Goal: Browse casually: Explore the website without a specific task or goal

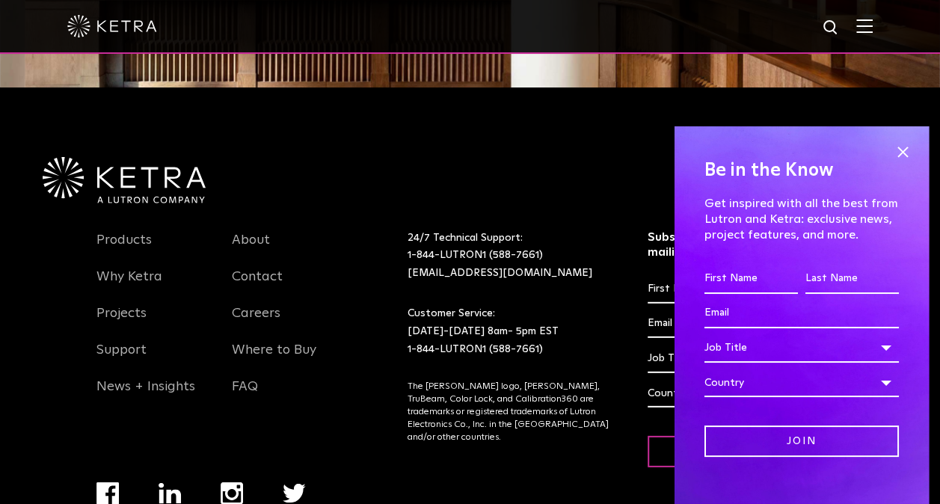
scroll to position [1985, 0]
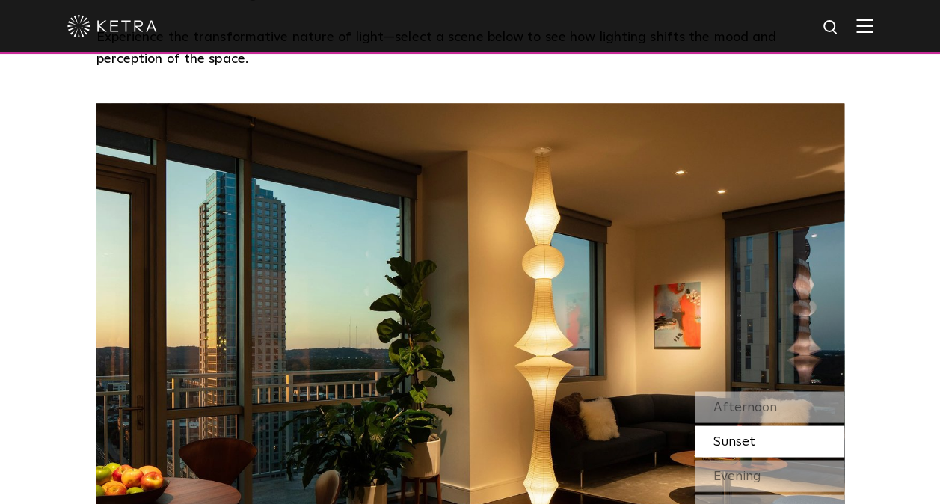
scroll to position [1186, 0]
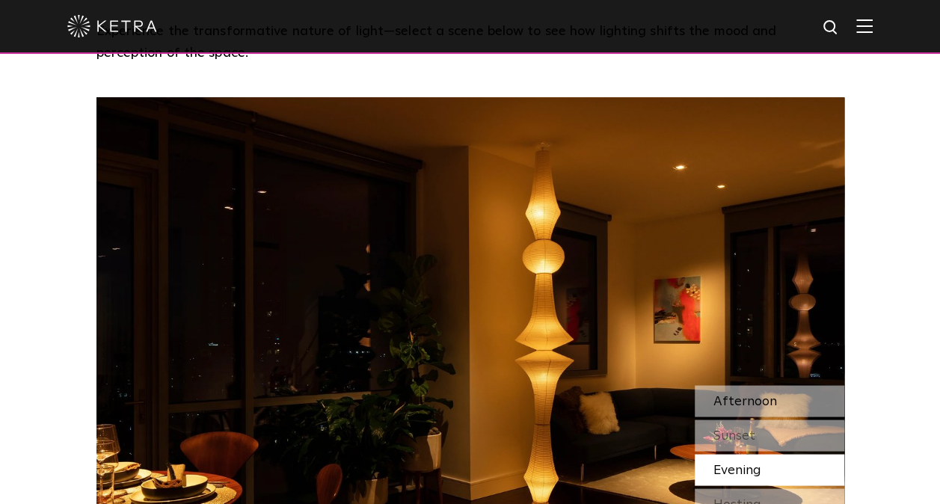
click at [785, 385] on div "Afternoon" at bounding box center [770, 400] width 150 height 31
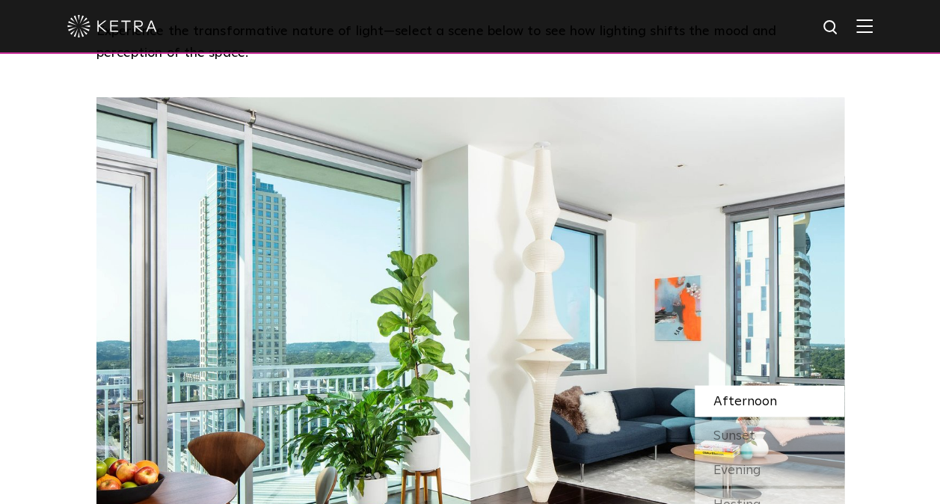
scroll to position [1215, 0]
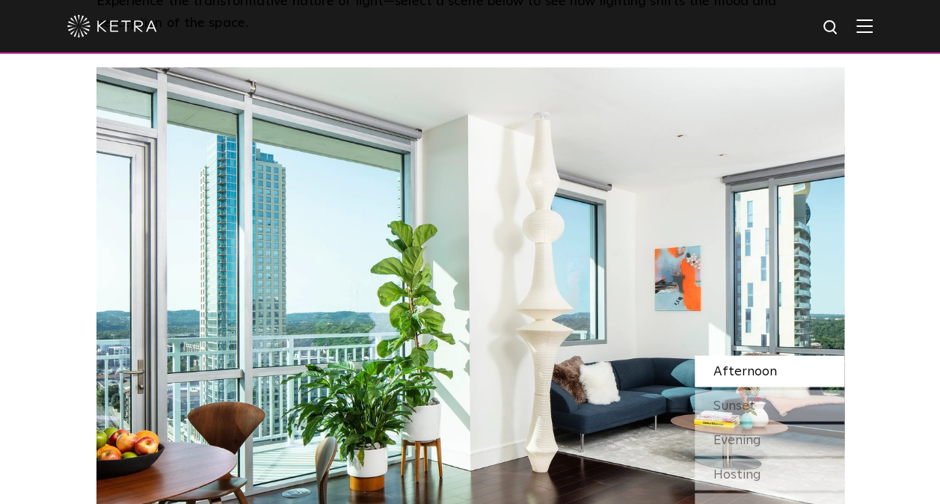
click at [785, 390] on div "Sunset" at bounding box center [770, 405] width 150 height 31
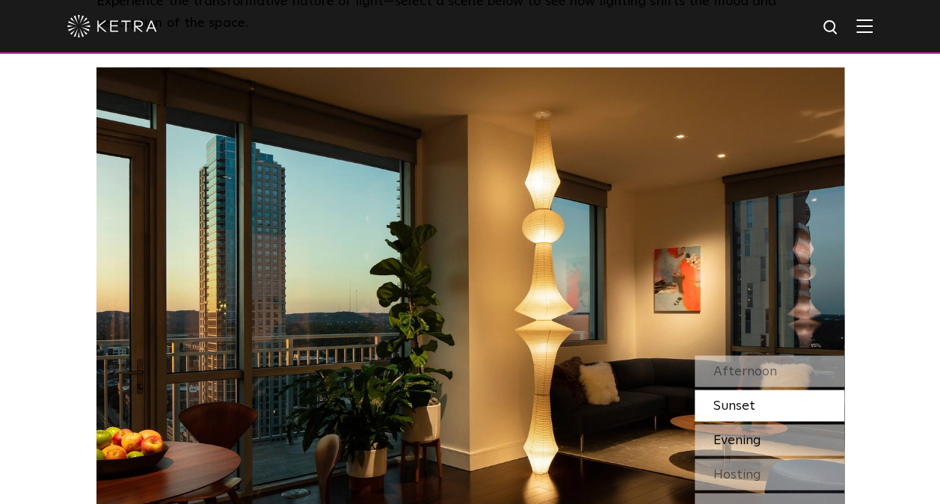
click at [775, 424] on div "Evening" at bounding box center [770, 439] width 150 height 31
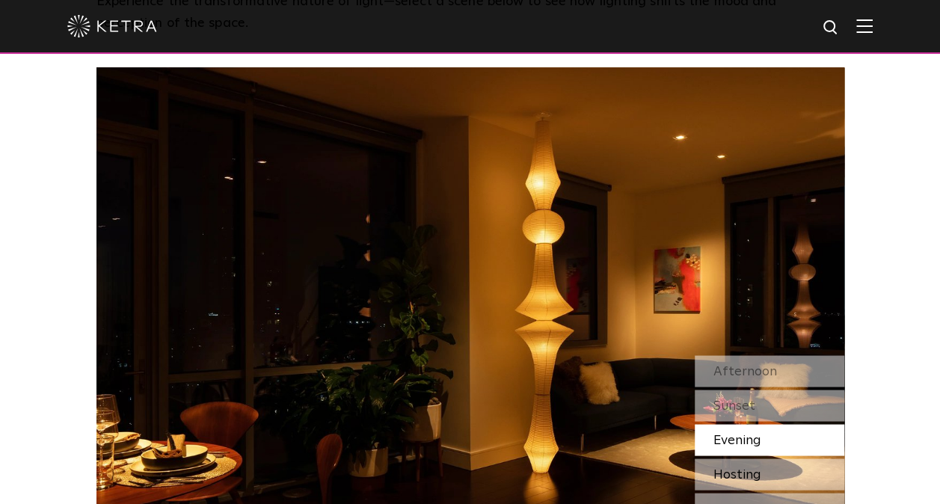
click at [764, 459] on div "Hosting" at bounding box center [770, 474] width 150 height 31
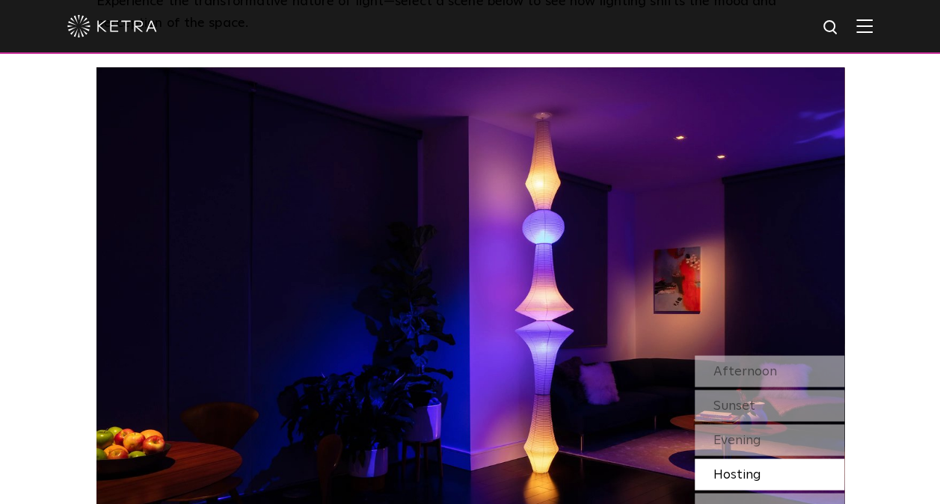
click at [761, 493] on div "Next Room" at bounding box center [770, 508] width 150 height 31
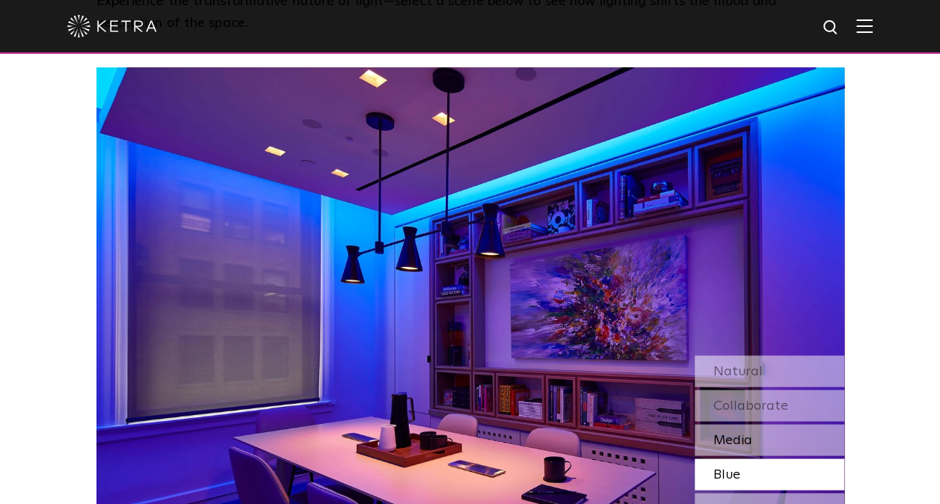
click at [783, 424] on div "Media" at bounding box center [770, 439] width 150 height 31
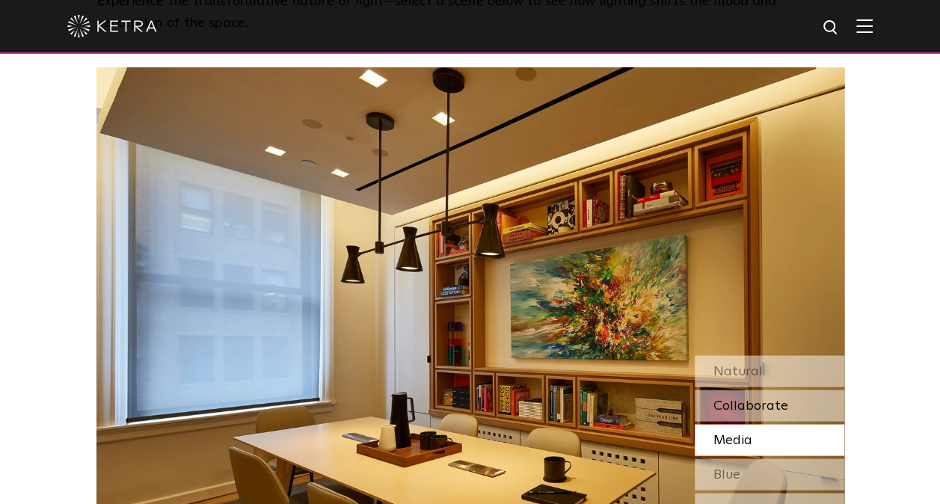
click at [776, 399] on span "Collaborate" at bounding box center [751, 405] width 75 height 13
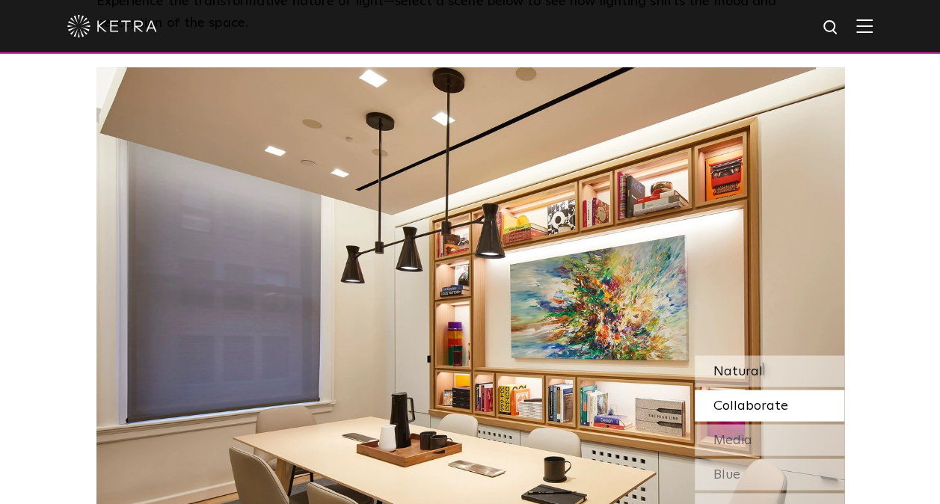
click at [779, 355] on div "Natural" at bounding box center [770, 370] width 150 height 31
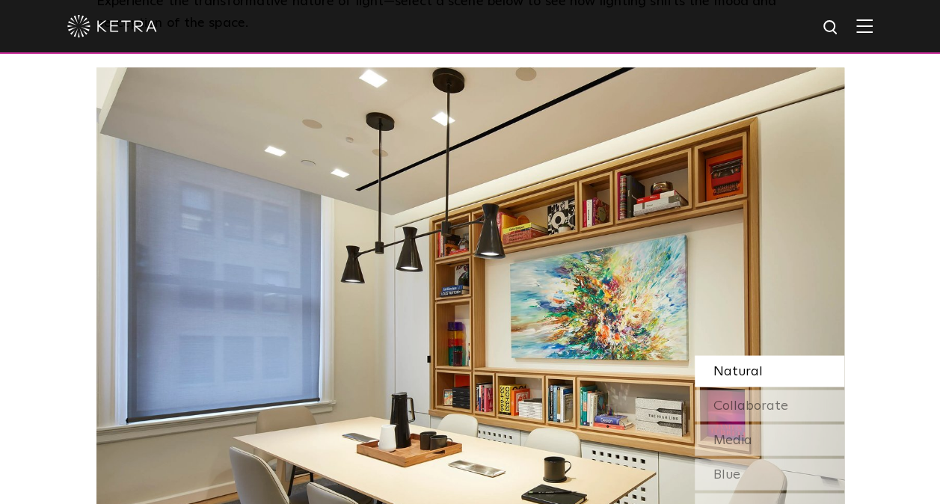
click at [764, 493] on div "Next Room" at bounding box center [770, 508] width 150 height 31
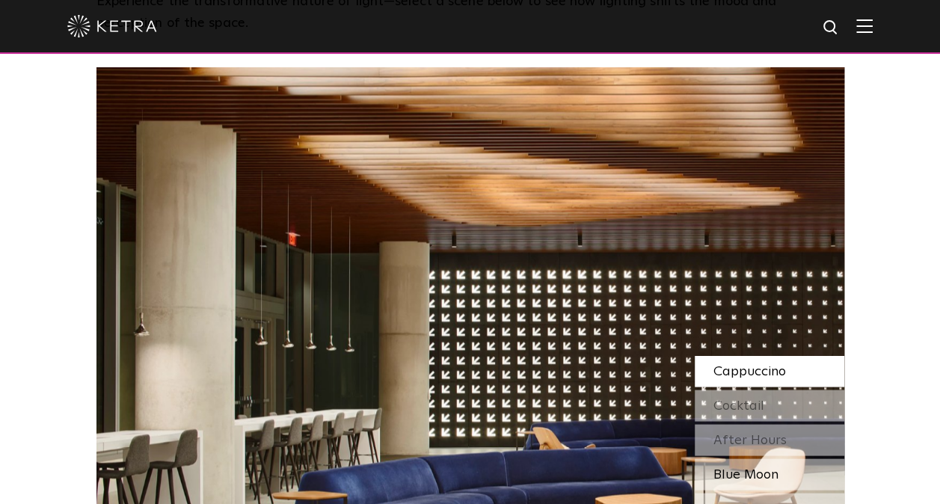
click at [767, 467] on span "Blue Moon" at bounding box center [746, 473] width 65 height 13
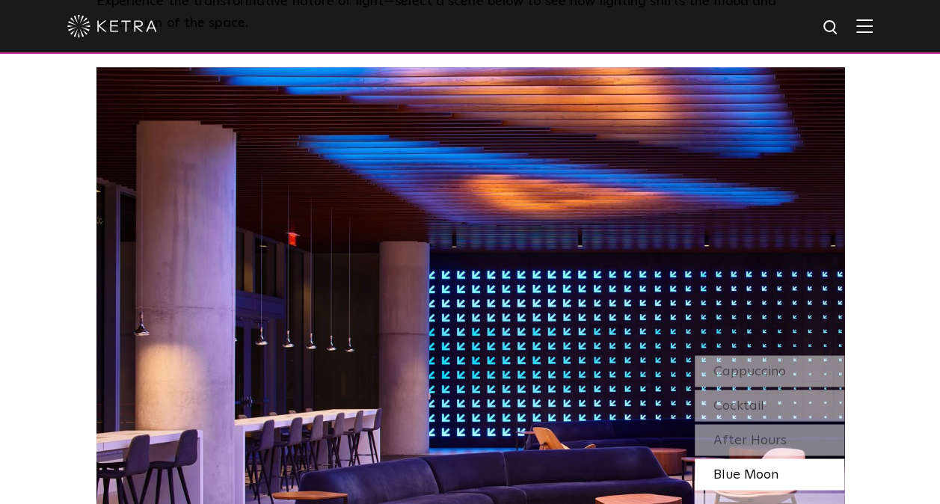
click at [758, 493] on div "Next Room" at bounding box center [770, 508] width 150 height 31
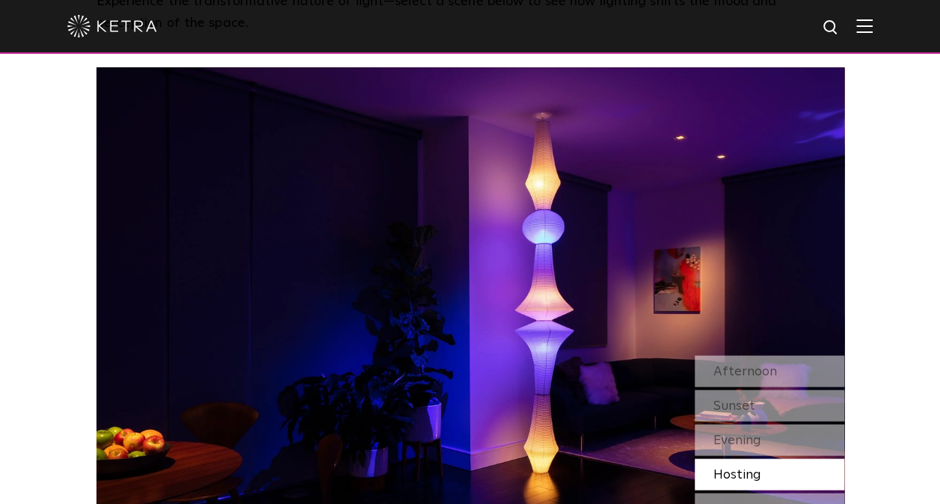
click at [758, 493] on div "Next Room" at bounding box center [770, 508] width 150 height 31
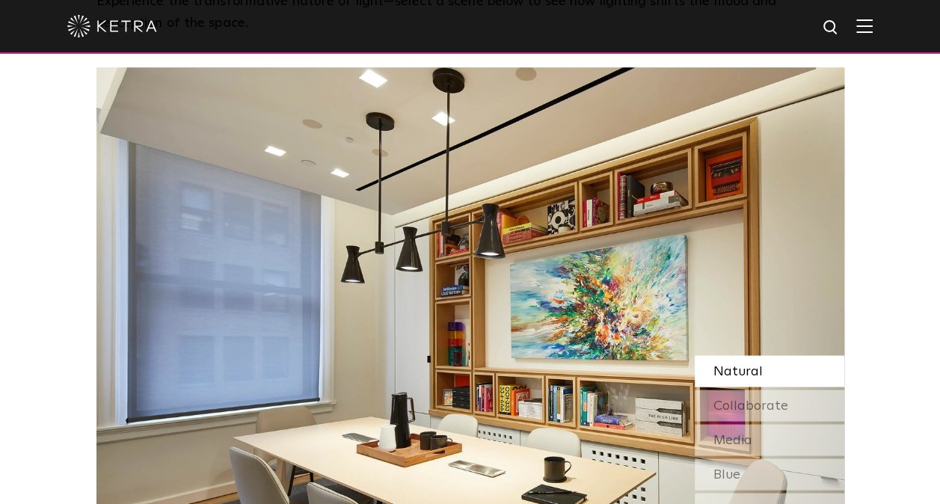
click at [758, 493] on div "Next Room" at bounding box center [770, 508] width 150 height 31
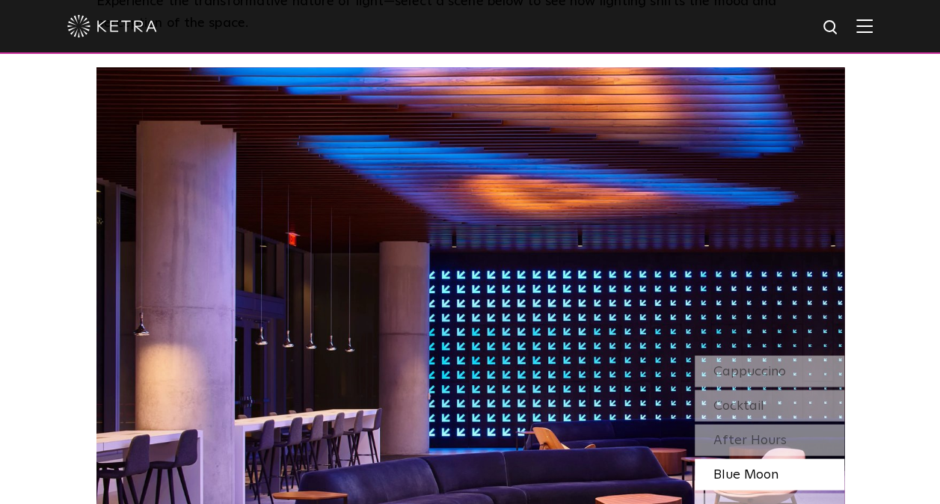
scroll to position [1231, 0]
